Goal: Task Accomplishment & Management: Manage account settings

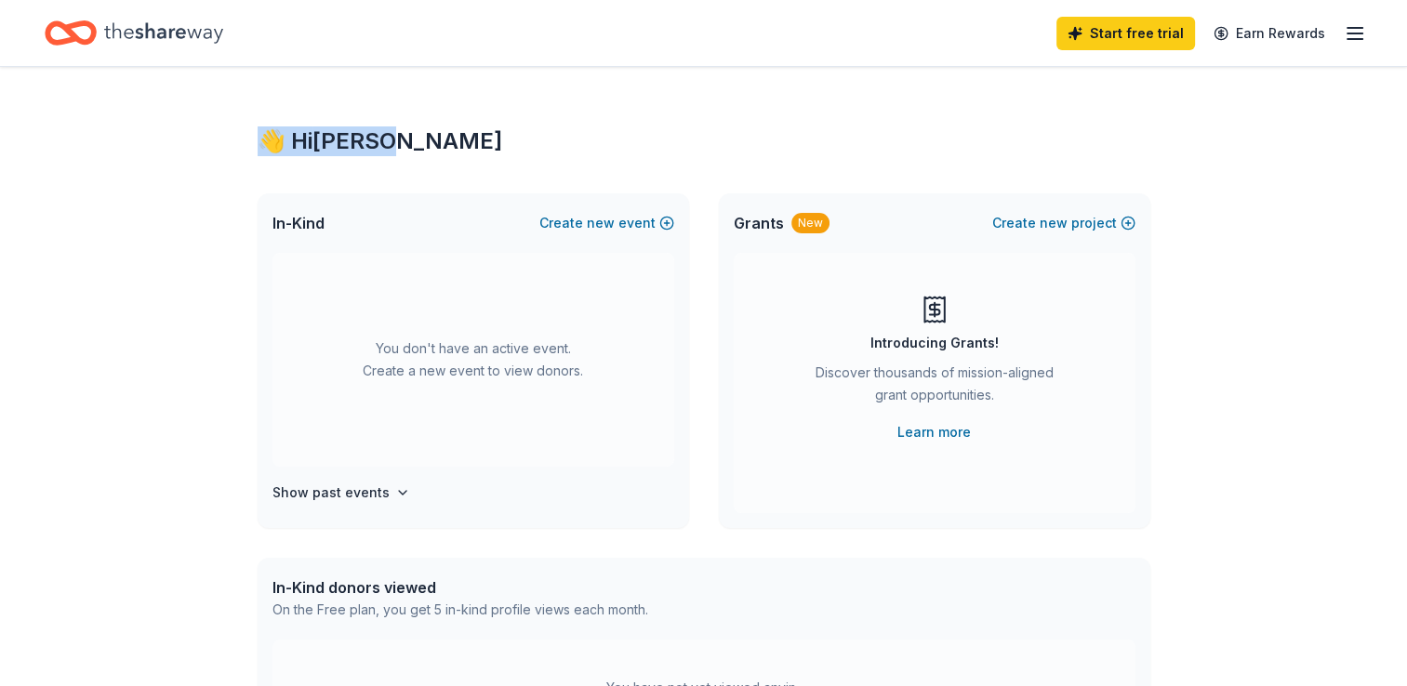
drag, startPoint x: 260, startPoint y: 145, endPoint x: 427, endPoint y: 147, distance: 166.5
click at [427, 147] on div "👋 Hi [PERSON_NAME]" at bounding box center [704, 141] width 893 height 30
click at [409, 147] on div "👋 Hi [PERSON_NAME]" at bounding box center [704, 141] width 893 height 30
drag, startPoint x: 397, startPoint y: 148, endPoint x: 265, endPoint y: 144, distance: 132.1
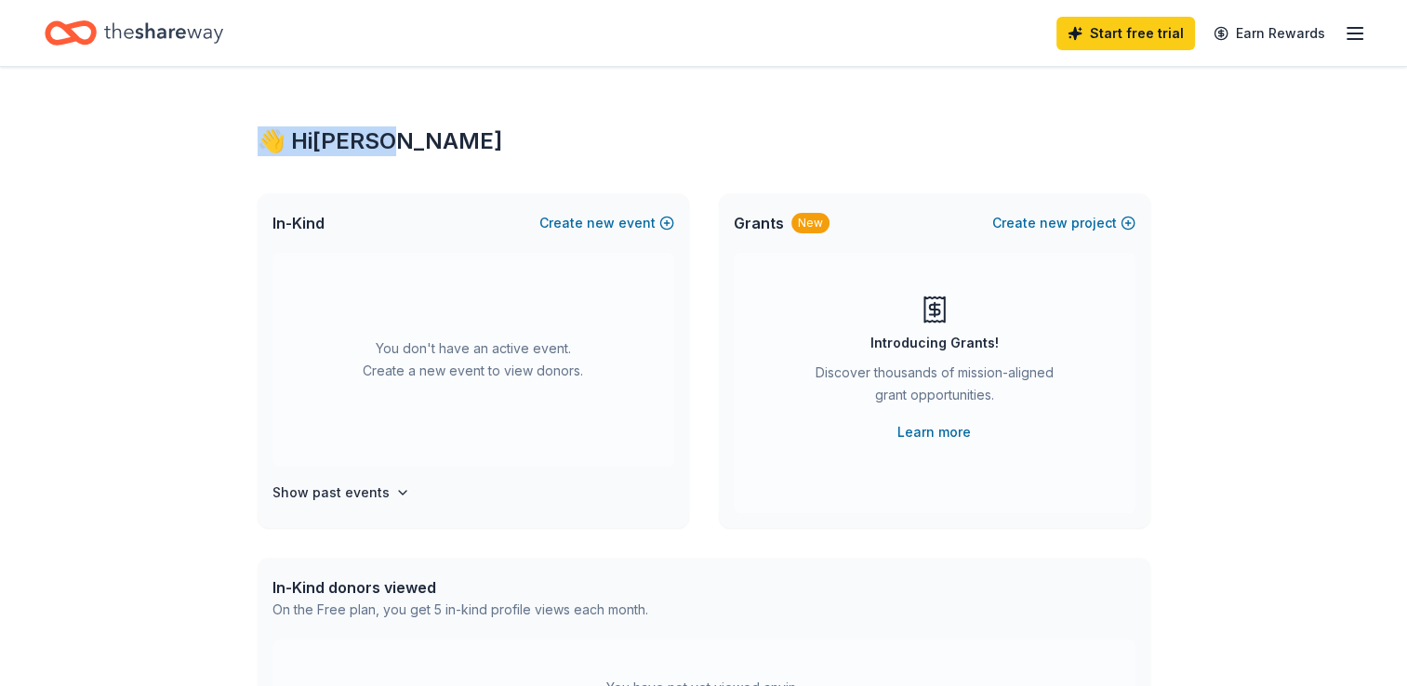
click at [265, 144] on div "👋 Hi [PERSON_NAME]" at bounding box center [704, 141] width 893 height 30
drag, startPoint x: 265, startPoint y: 144, endPoint x: 434, endPoint y: 149, distance: 169.3
click at [434, 149] on div "👋 Hi [PERSON_NAME]" at bounding box center [704, 141] width 893 height 30
click at [417, 147] on div "👋 Hi [PERSON_NAME]" at bounding box center [704, 141] width 893 height 30
click at [1355, 36] on icon "button" at bounding box center [1355, 33] width 22 height 22
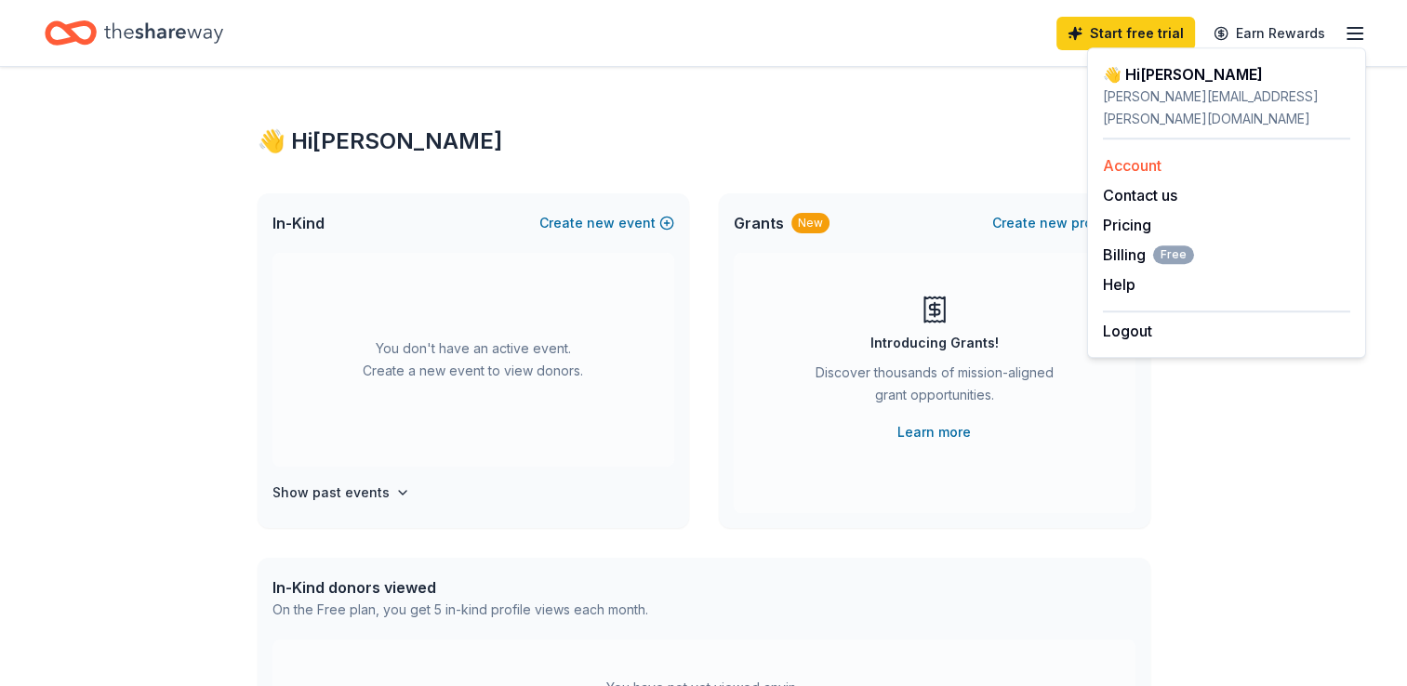
click at [1130, 156] on link "Account" at bounding box center [1132, 165] width 59 height 19
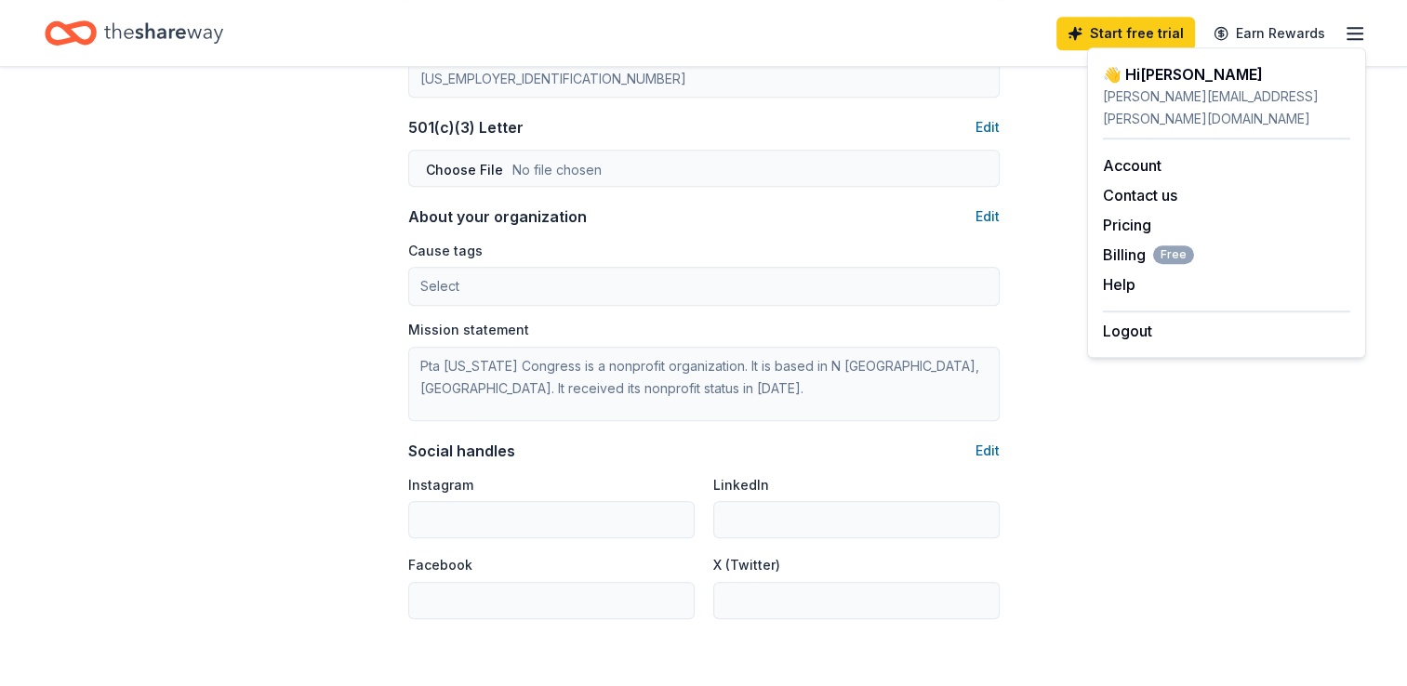
scroll to position [1175, 0]
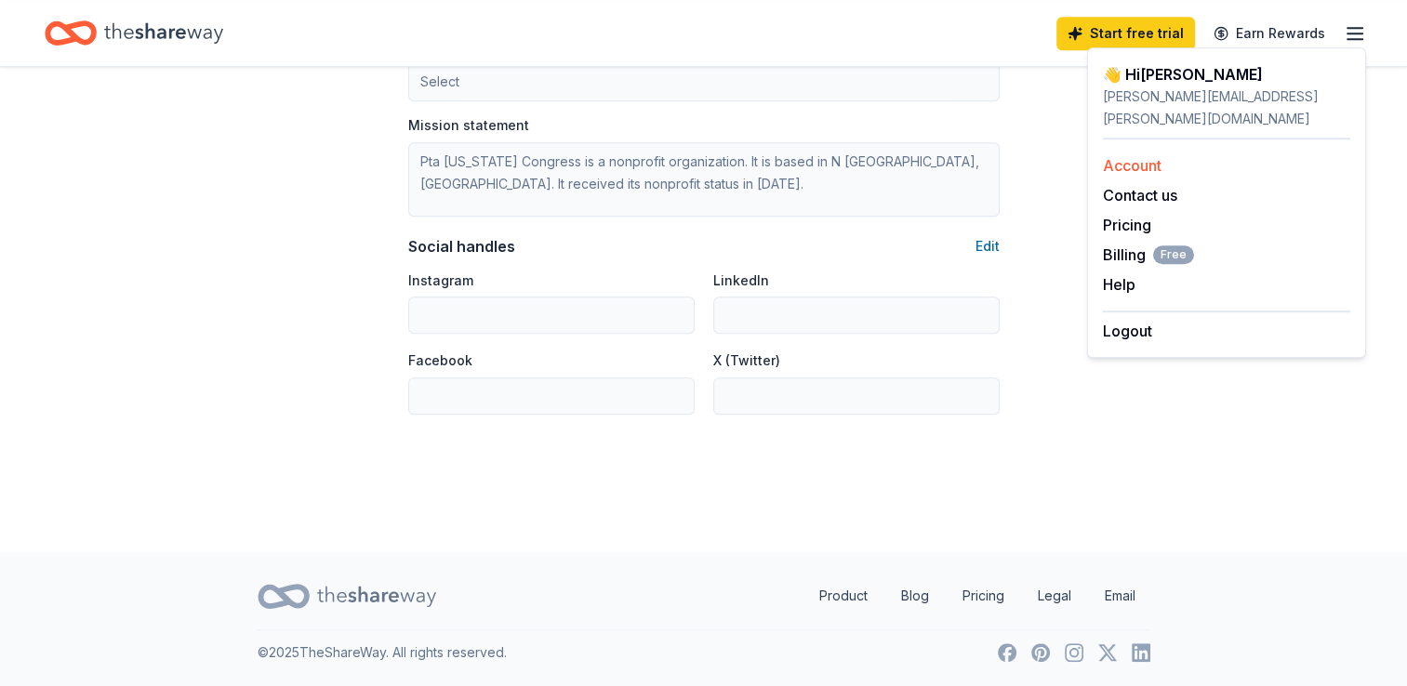
click at [1149, 156] on link "Account" at bounding box center [1132, 165] width 59 height 19
click at [1357, 25] on icon "button" at bounding box center [1355, 33] width 22 height 22
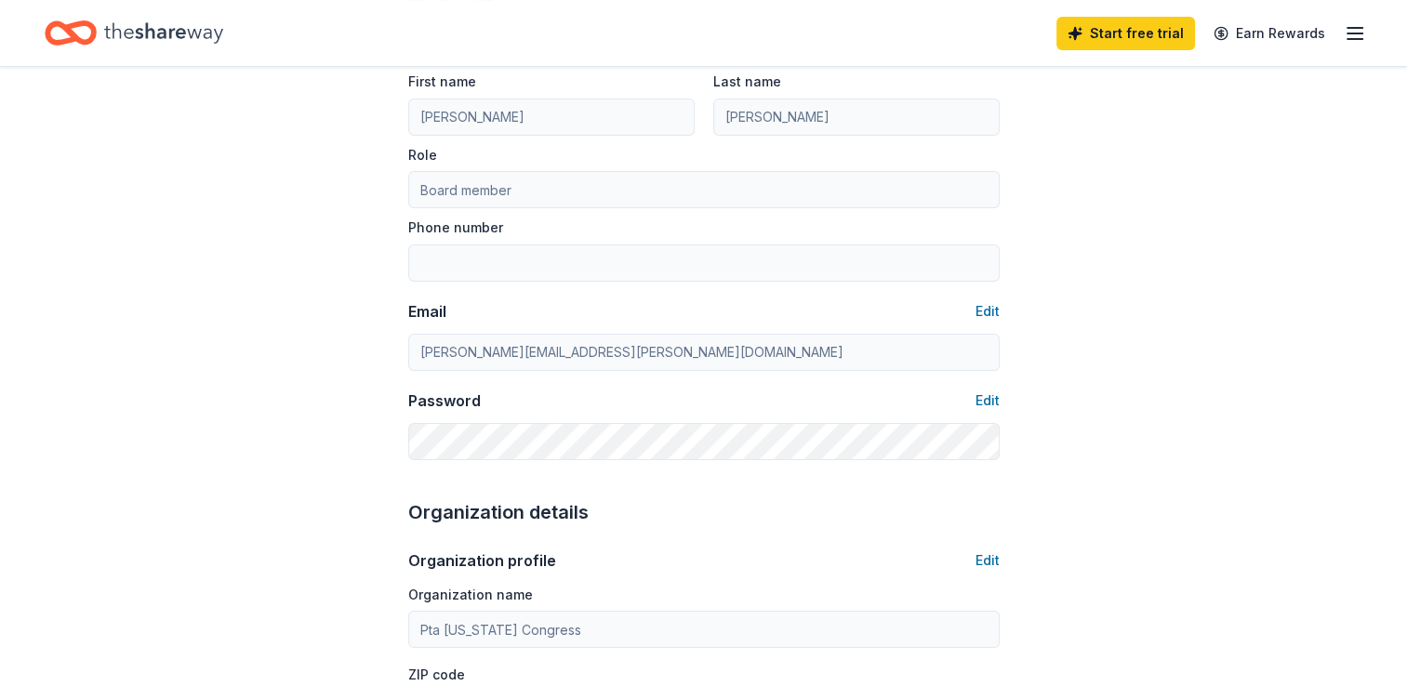
scroll to position [0, 0]
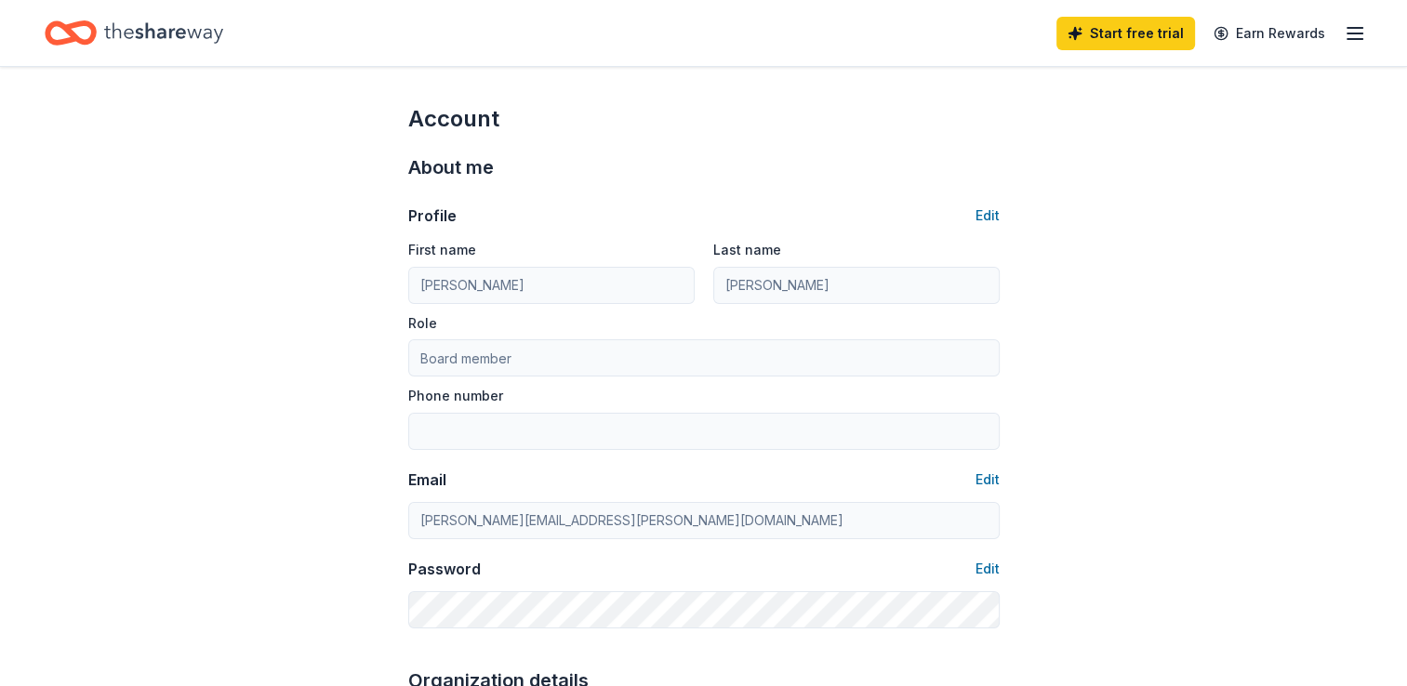
click at [139, 35] on icon "Home" at bounding box center [163, 33] width 119 height 38
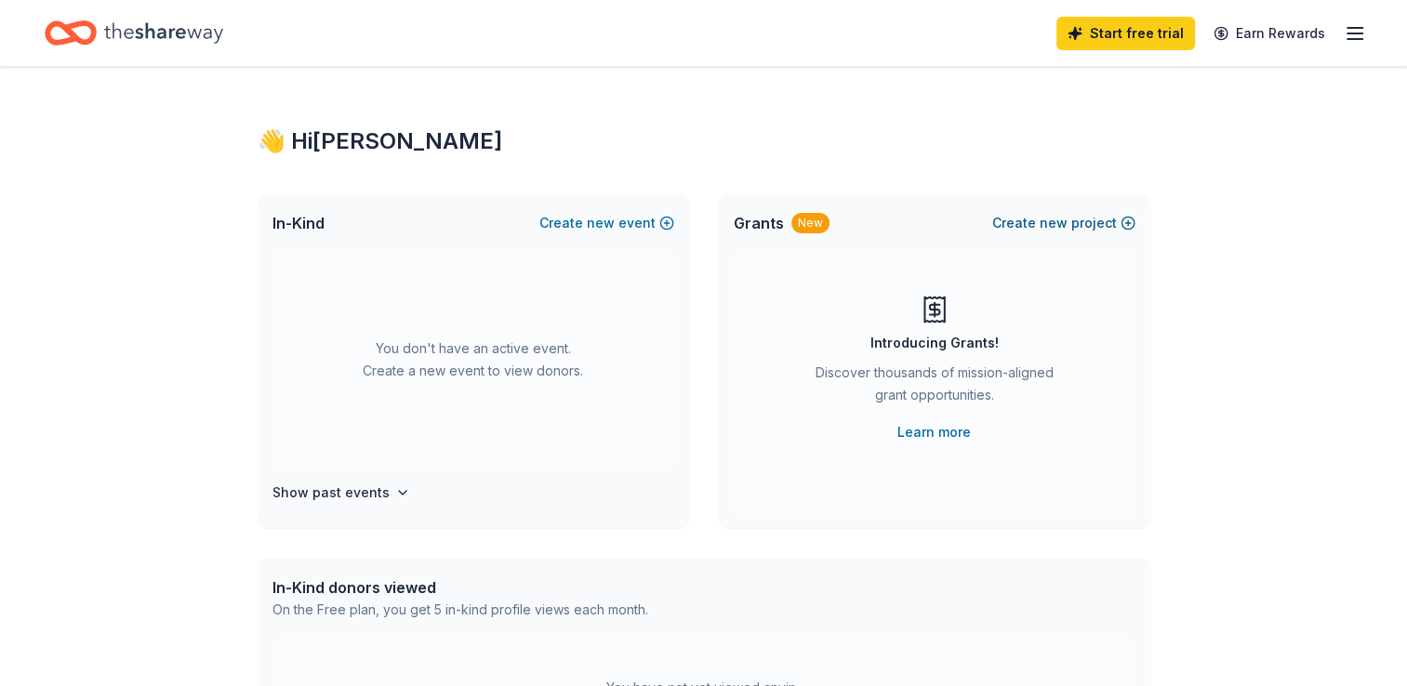
click at [1071, 220] on button "Create new project" at bounding box center [1063, 223] width 143 height 22
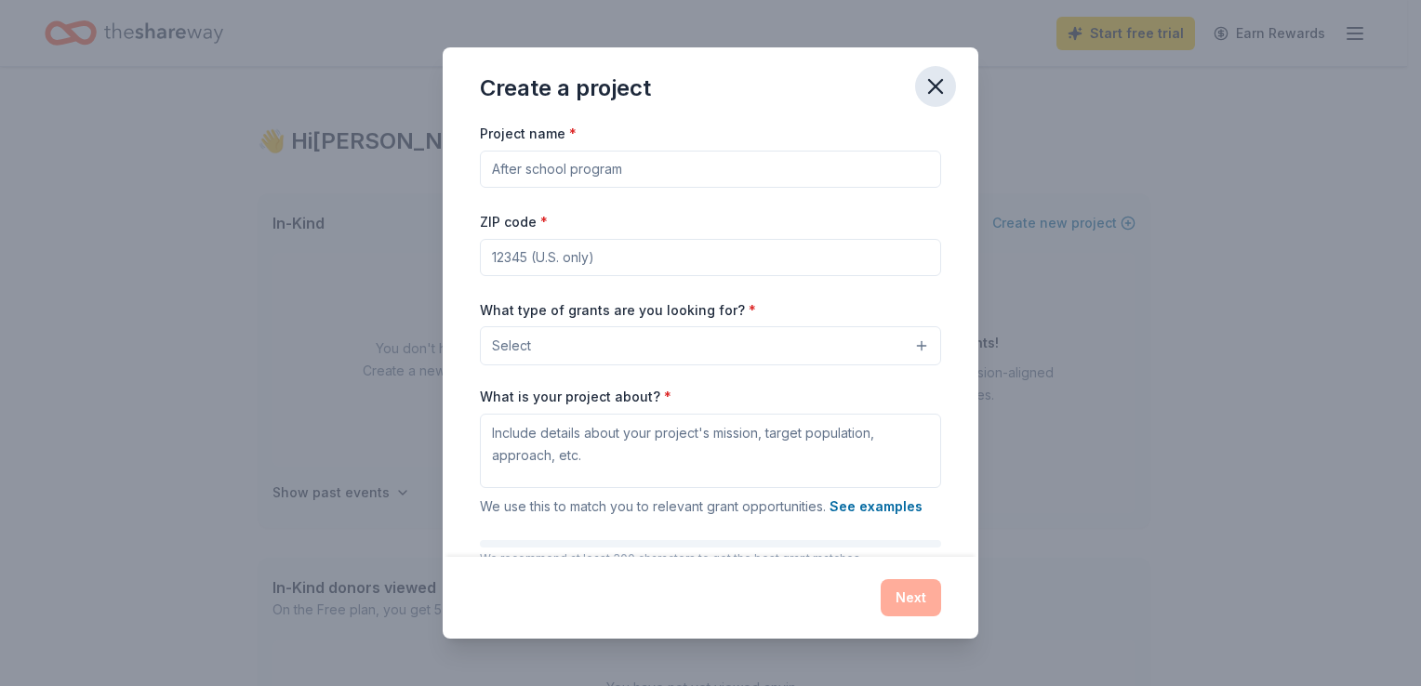
click at [938, 95] on icon "button" at bounding box center [935, 86] width 26 height 26
